Goal: Transaction & Acquisition: Purchase product/service

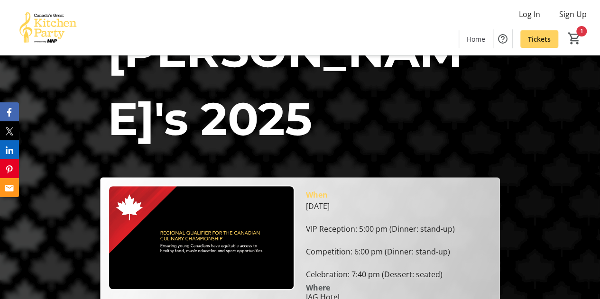
scroll to position [107, 0]
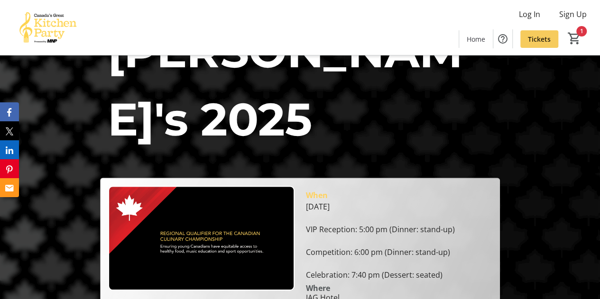
click at [525, 37] on span at bounding box center [539, 39] width 38 height 23
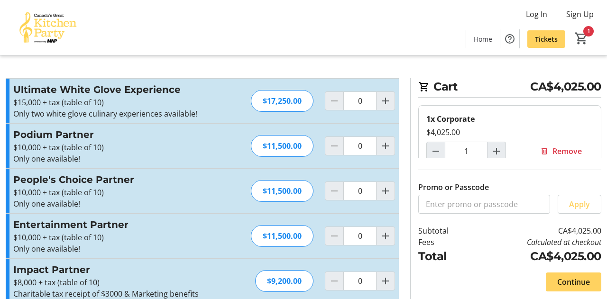
type input "1"
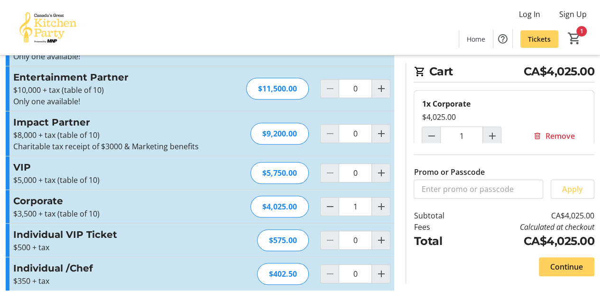
scroll to position [149, 0]
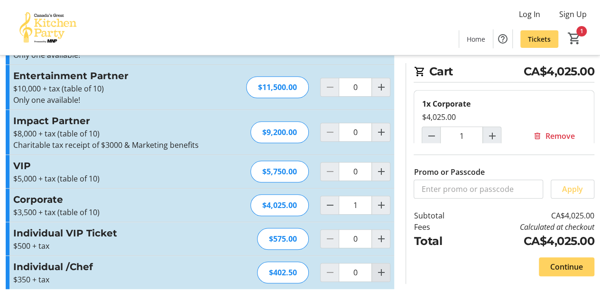
click at [385, 269] on mat-icon "Increment by one" at bounding box center [380, 272] width 11 height 11
click at [384, 269] on mat-icon "Increment by one" at bounding box center [380, 272] width 11 height 11
type input "4"
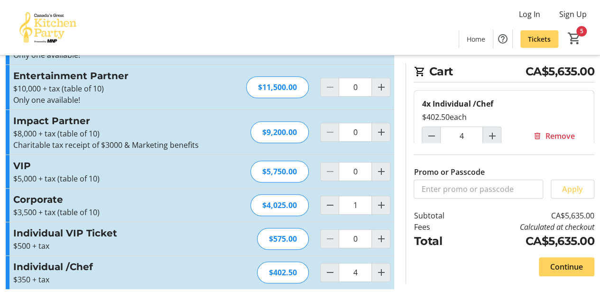
scroll to position [101, 0]
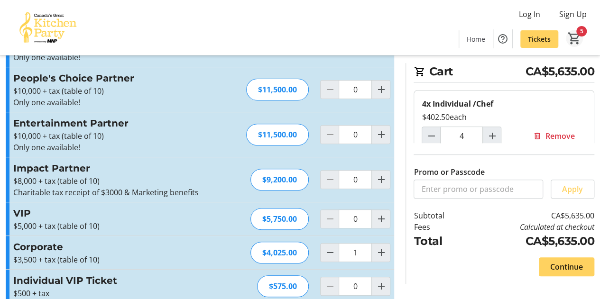
click at [569, 34] on mat-icon "5" at bounding box center [574, 38] width 14 height 14
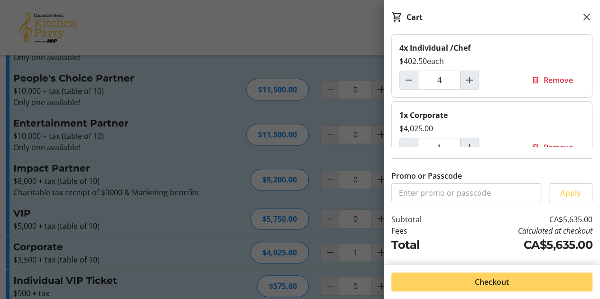
scroll to position [17, 0]
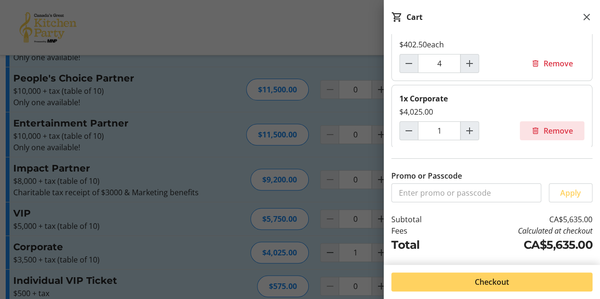
click at [556, 129] on span "Remove" at bounding box center [558, 130] width 29 height 11
type input "0"
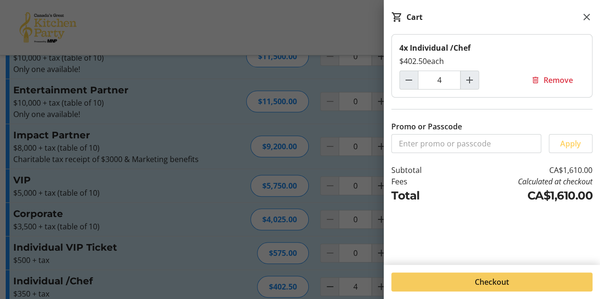
scroll to position [149, 0]
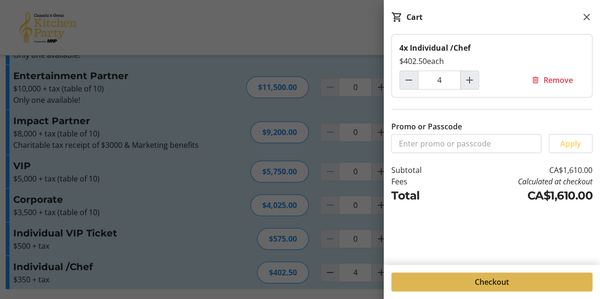
click at [505, 282] on span "Checkout" at bounding box center [492, 281] width 34 height 11
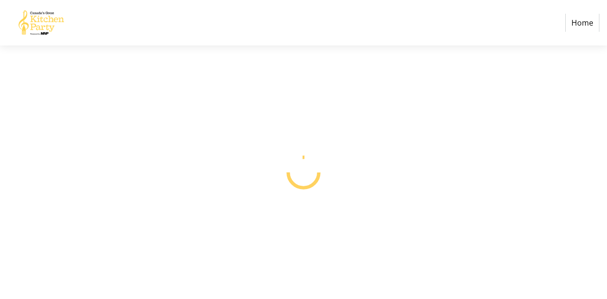
select select "CA"
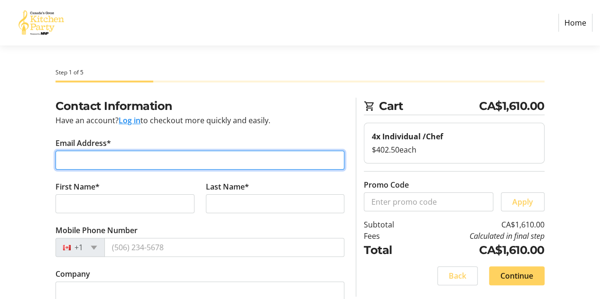
click at [285, 161] on input "Email Address*" at bounding box center [199, 160] width 289 height 19
type input "[PERSON_NAME][EMAIL_ADDRESS][DOMAIN_NAME]"
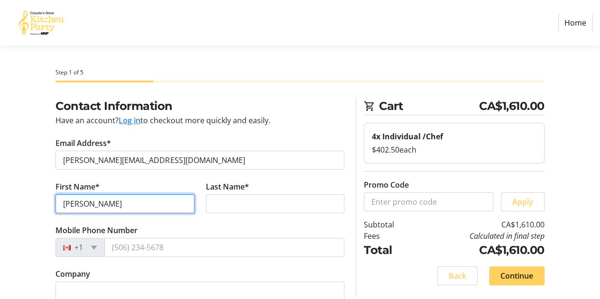
type input "[PERSON_NAME]"
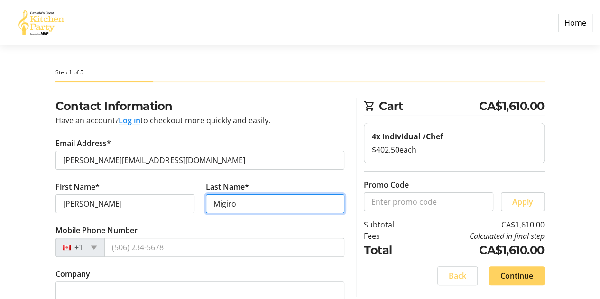
type input "Migiro"
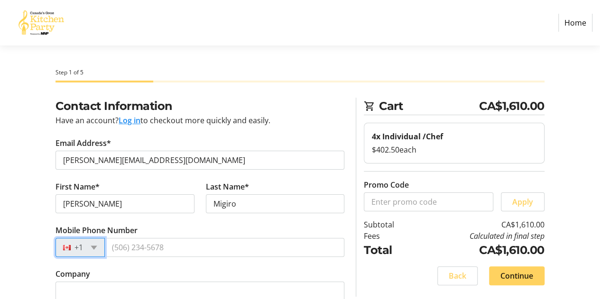
scroll to position [47, 0]
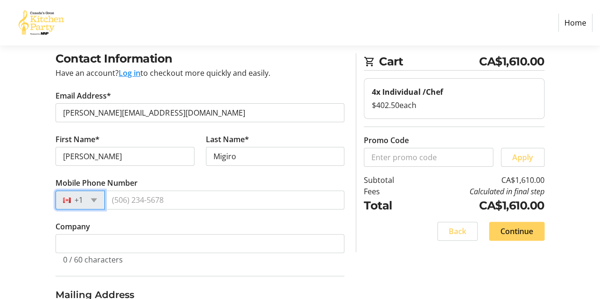
click at [238, 188] on tr-form-field "Mobile Phone Number +1" at bounding box center [199, 199] width 289 height 44
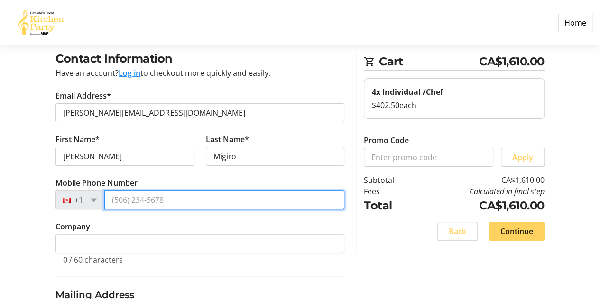
click at [235, 201] on input "Mobile Phone Number" at bounding box center [224, 200] width 240 height 19
type input "4"
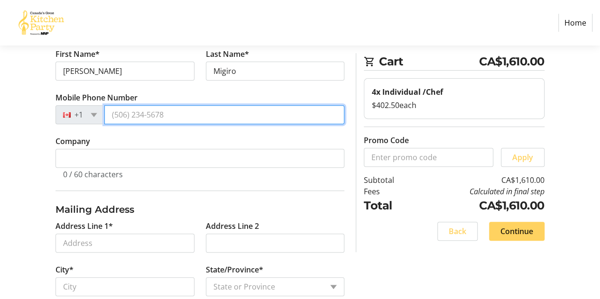
scroll to position [142, 0]
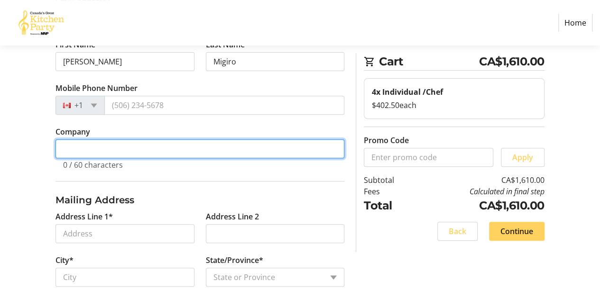
click at [211, 140] on input "Company" at bounding box center [199, 148] width 289 height 19
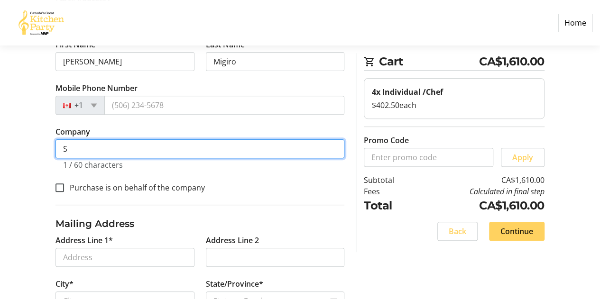
scroll to position [166, 0]
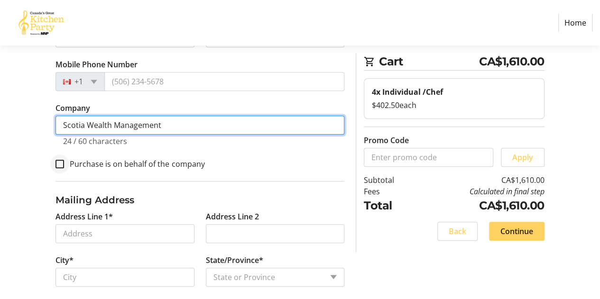
type input "Scotia Wealth Management"
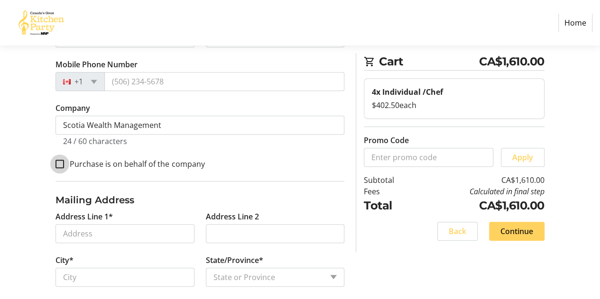
click at [60, 164] on input "Purchase is on behalf of the company" at bounding box center [59, 164] width 9 height 9
checkbox input "true"
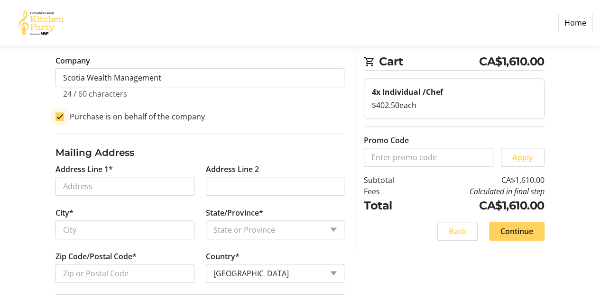
scroll to position [261, 0]
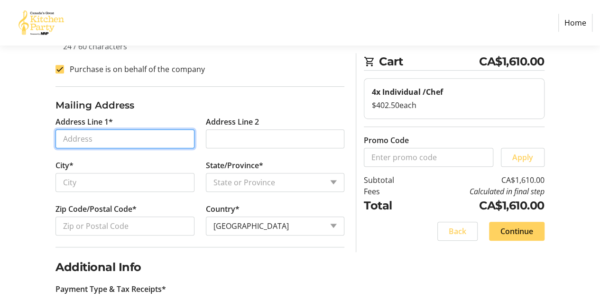
click at [126, 147] on input "Address Line 1*" at bounding box center [124, 138] width 138 height 19
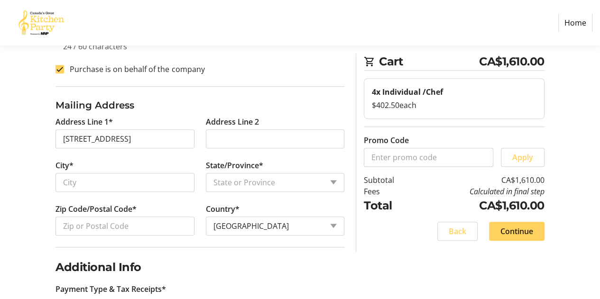
type input "[STREET_ADDRESS]"
type input "St. [PERSON_NAME]'s"
select select "NL"
type input "A1C 1B7"
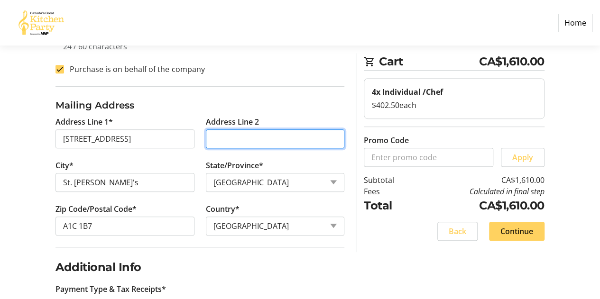
click at [255, 135] on input "Address Line 2" at bounding box center [275, 138] width 138 height 19
type input "S"
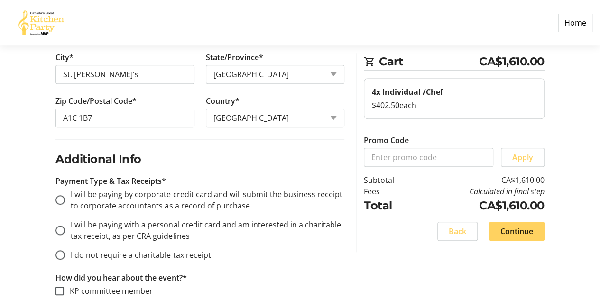
scroll to position [451, 0]
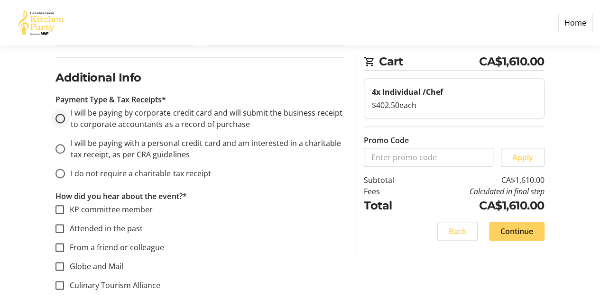
type input "9th Floor"
click at [60, 115] on input "I will be paying by corporate credit card and will submit the business receipt …" at bounding box center [59, 118] width 9 height 9
radio input "true"
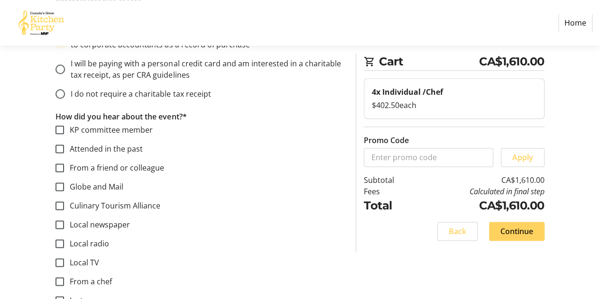
scroll to position [545, 0]
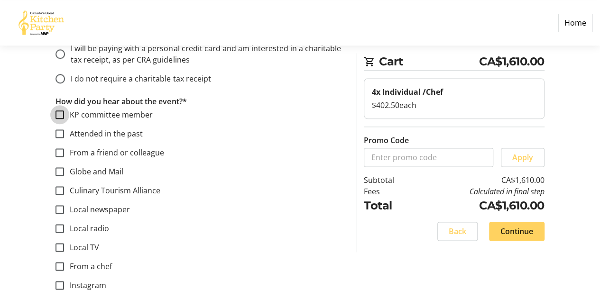
click at [62, 111] on input "KP committee member" at bounding box center [59, 115] width 9 height 9
checkbox input "true"
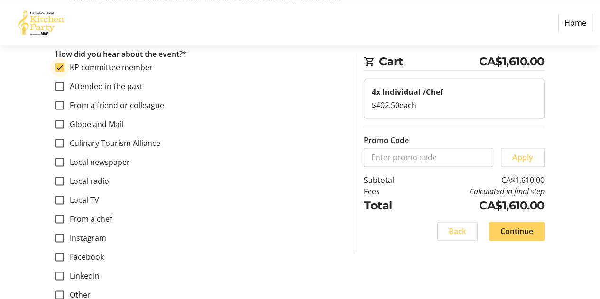
scroll to position [615, 0]
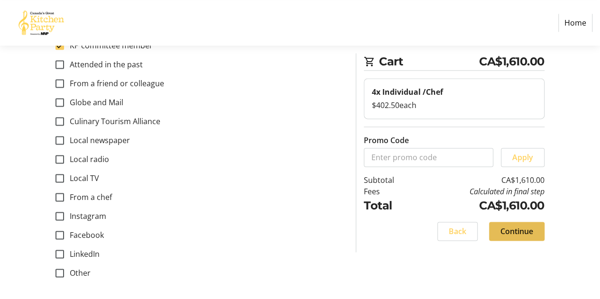
click at [528, 234] on span "Continue" at bounding box center [516, 231] width 33 height 11
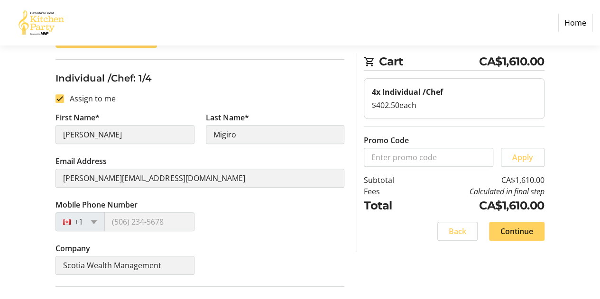
scroll to position [88, 0]
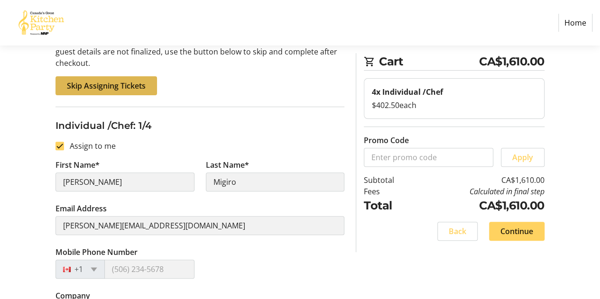
click at [112, 86] on span "Skip Assigning Tickets" at bounding box center [106, 85] width 79 height 11
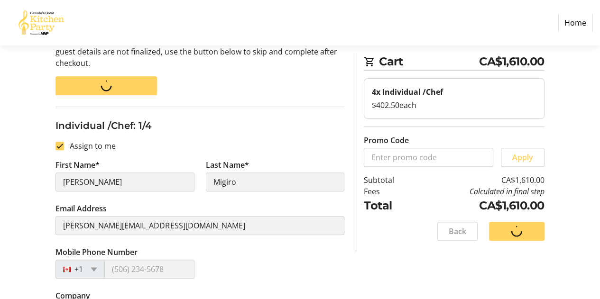
scroll to position [0, 0]
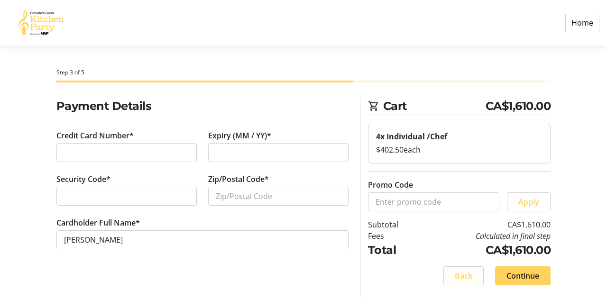
click at [469, 276] on span "Back" at bounding box center [464, 275] width 18 height 11
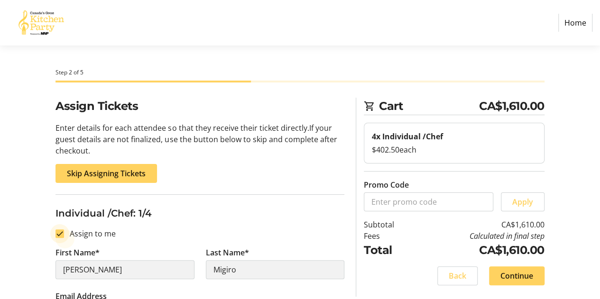
click at [60, 234] on input "Assign to me" at bounding box center [59, 234] width 9 height 9
checkbox input "false"
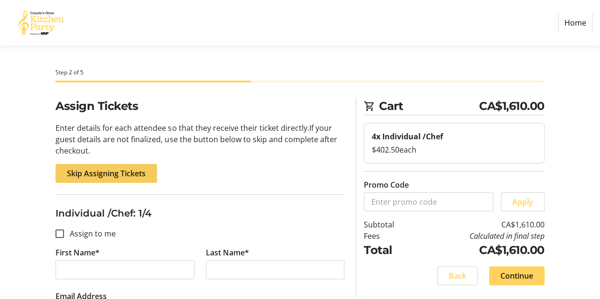
click at [148, 174] on span at bounding box center [105, 173] width 101 height 23
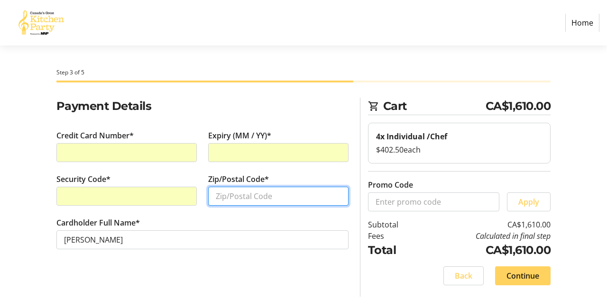
click at [281, 200] on input "Zip/Postal Code*" at bounding box center [278, 196] width 140 height 19
type input "M5H 1H1"
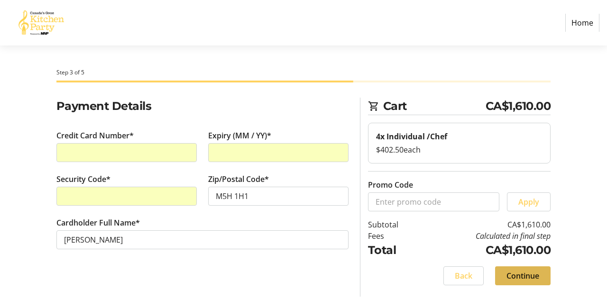
click at [525, 272] on span "Continue" at bounding box center [523, 275] width 33 height 11
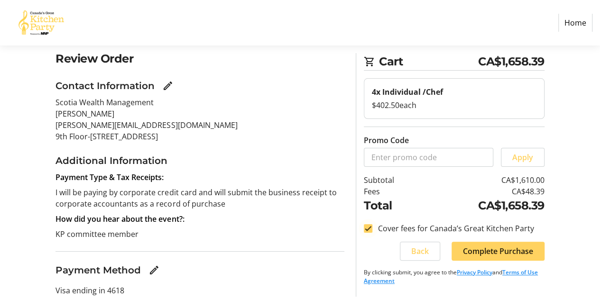
scroll to position [90, 0]
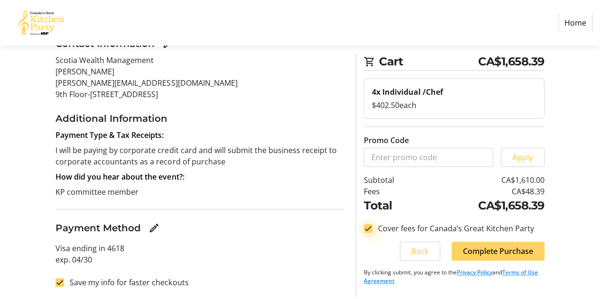
click at [365, 228] on input "Cover fees for Canada’s Great Kitchen Party" at bounding box center [368, 228] width 9 height 9
checkbox input "false"
